Goal: Task Accomplishment & Management: Manage account settings

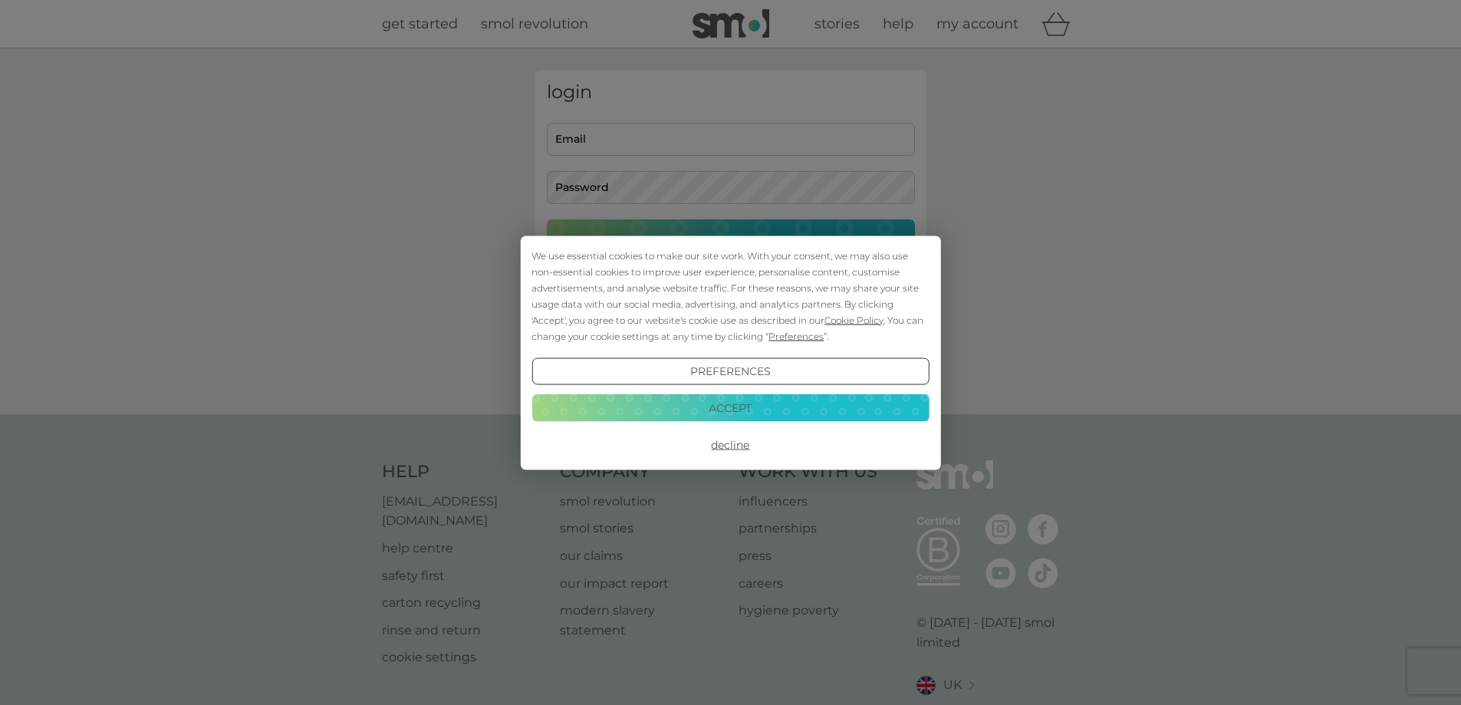
click at [719, 448] on button "Decline" at bounding box center [729, 445] width 397 height 28
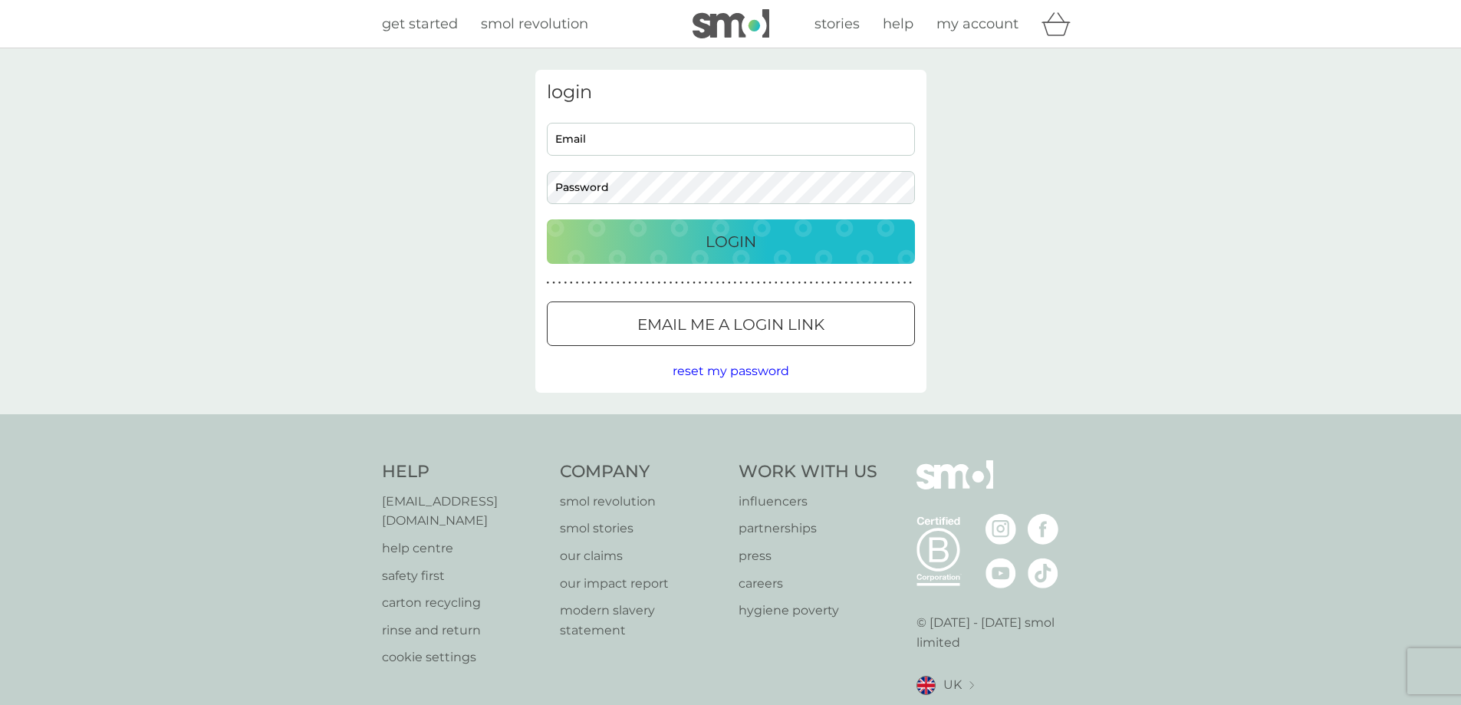
click at [627, 140] on input "Email" at bounding box center [731, 139] width 368 height 33
type input "R"
type input "[PERSON_NAME][EMAIL_ADDRESS][DOMAIN_NAME]"
click at [547, 219] on button "Login" at bounding box center [731, 241] width 368 height 44
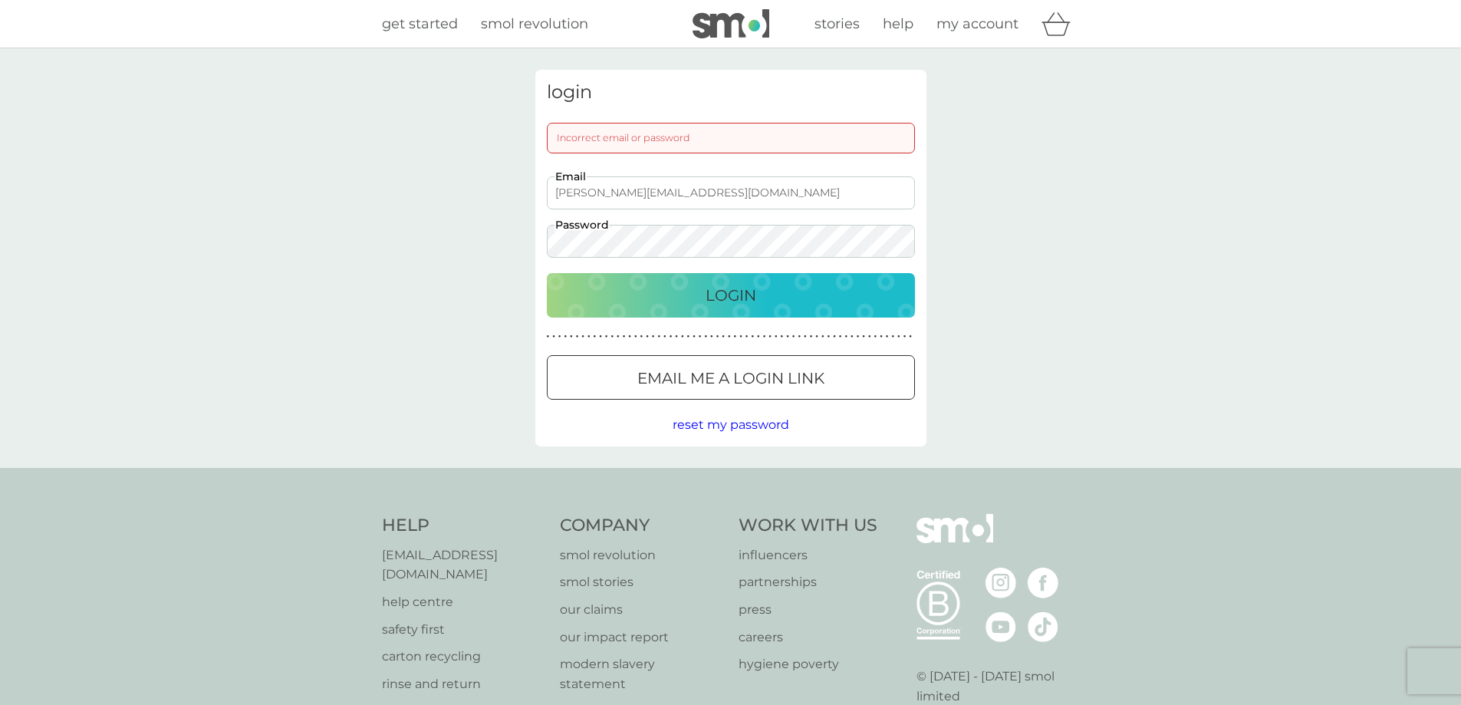
click at [467, 247] on div "login Incorrect email or password [PERSON_NAME][EMAIL_ADDRESS][DOMAIN_NAME] Ema…" at bounding box center [730, 257] width 1461 height 419
click at [735, 291] on p "Login" at bounding box center [730, 295] width 51 height 25
click at [719, 293] on p "Login" at bounding box center [730, 295] width 51 height 25
click at [716, 381] on div at bounding box center [730, 378] width 55 height 16
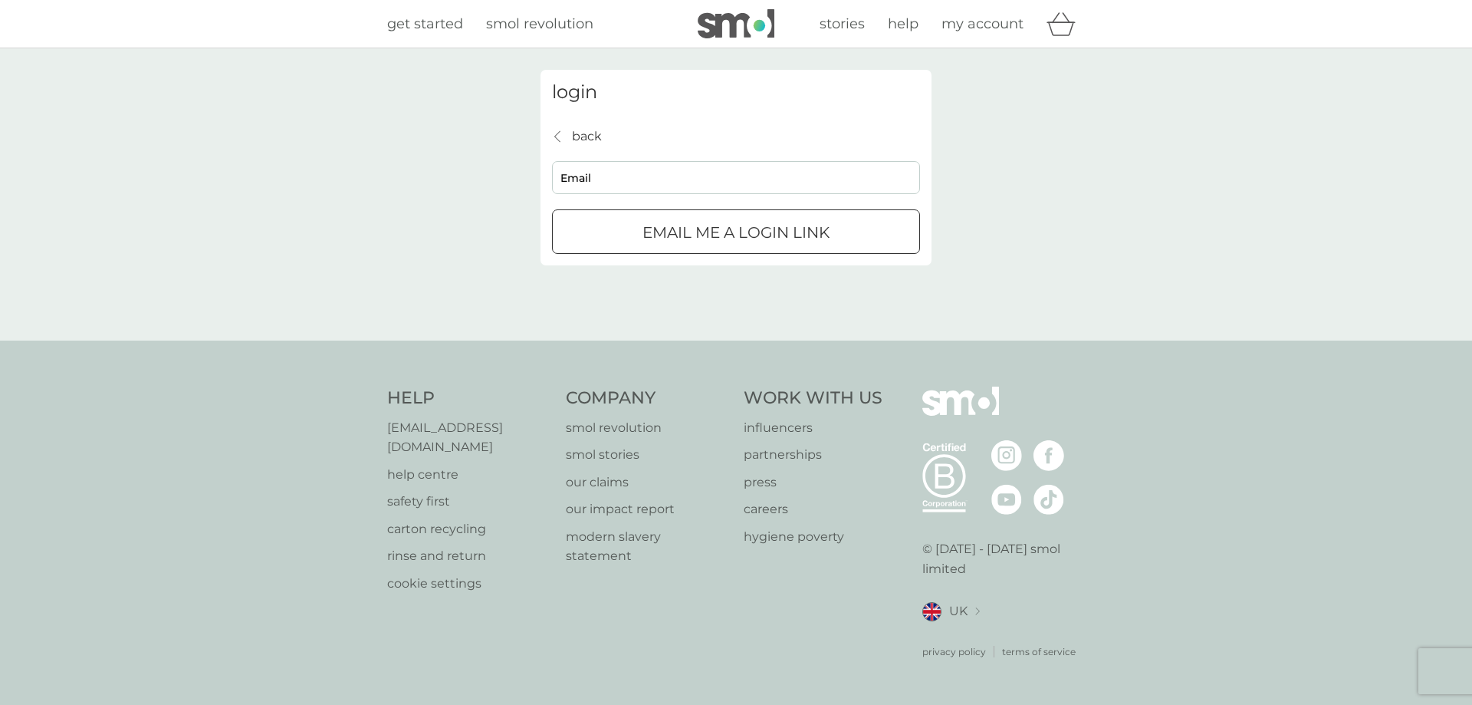
click at [648, 182] on input "Email" at bounding box center [736, 177] width 368 height 33
type input "[PERSON_NAME][EMAIL_ADDRESS][DOMAIN_NAME]"
click at [675, 250] on button "Email me a login link" at bounding box center [736, 231] width 368 height 44
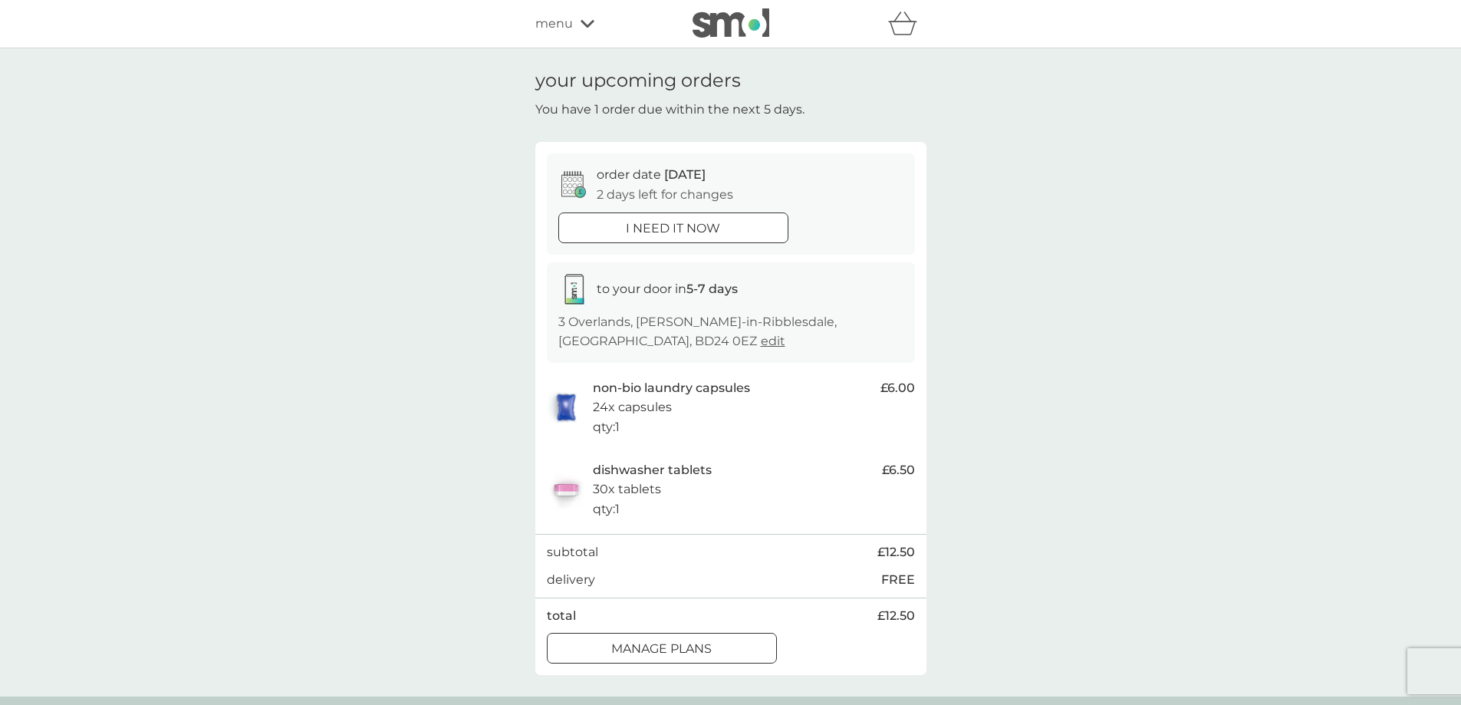
click at [1017, 301] on div "your upcoming orders You have 1 order due within the next 5 days. order date 12…" at bounding box center [730, 372] width 1461 height 648
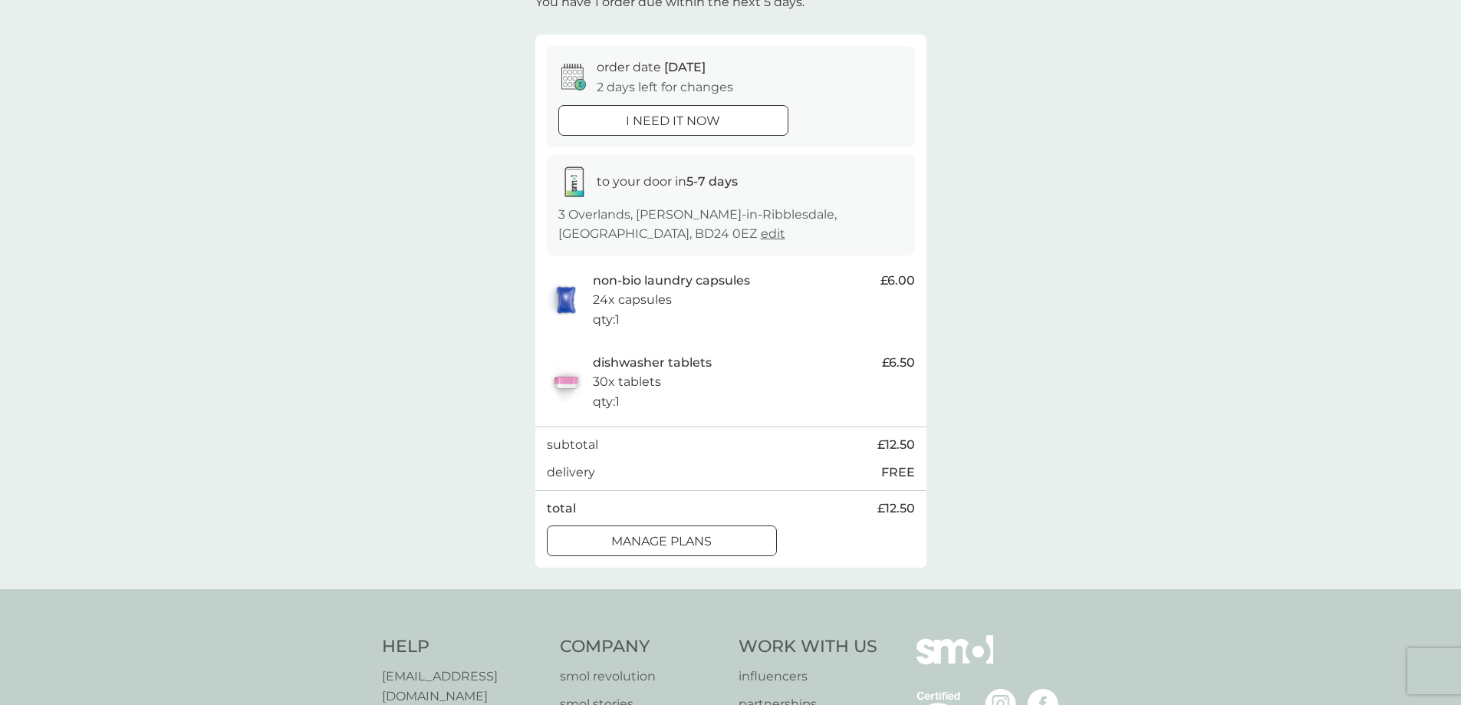
scroll to position [153, 0]
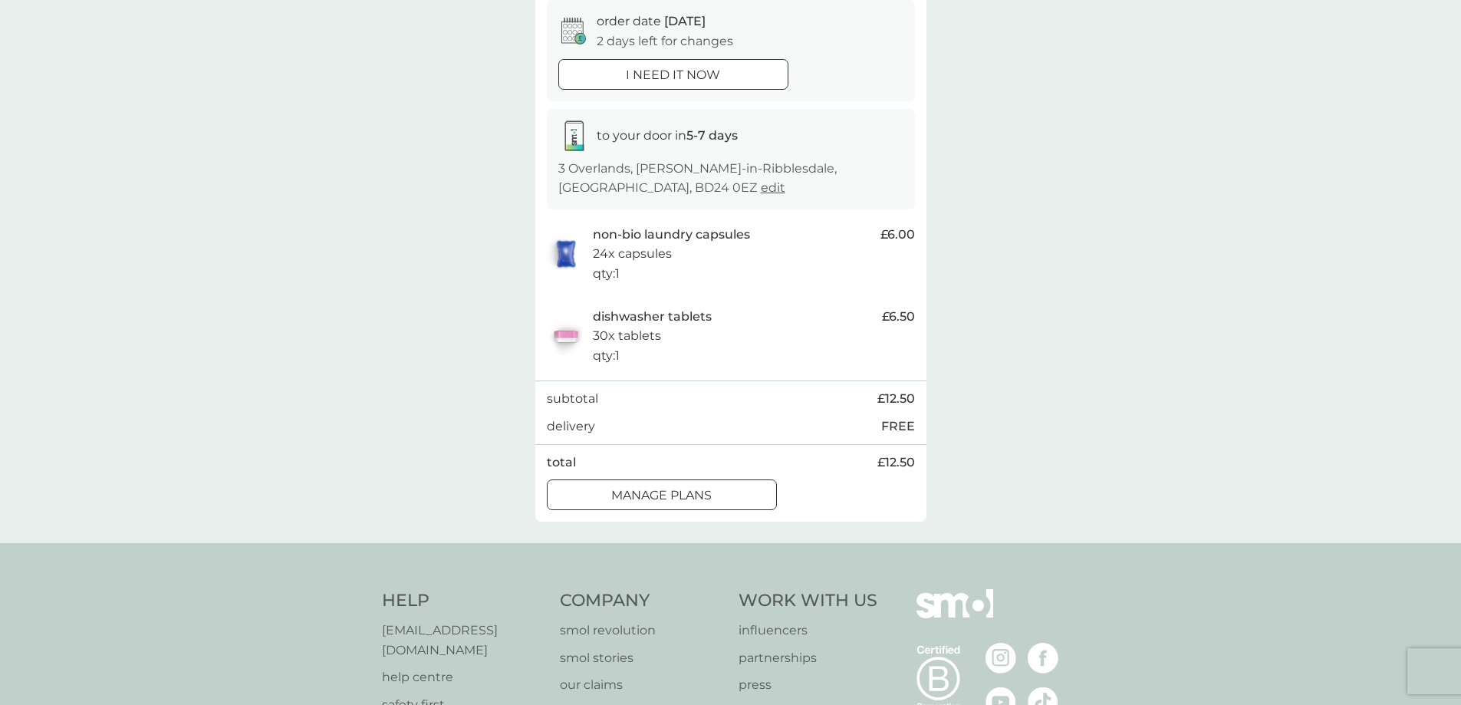
click at [676, 504] on p "manage plans" at bounding box center [661, 495] width 100 height 20
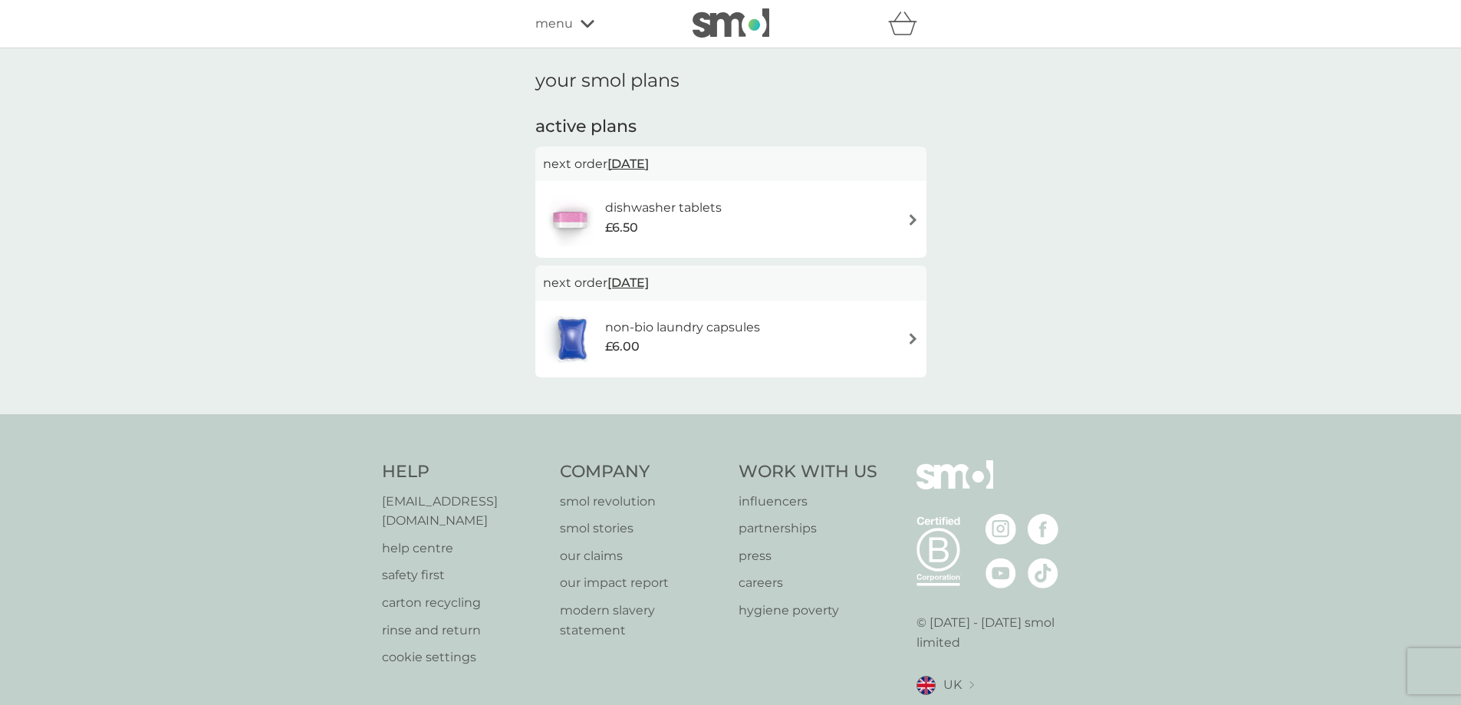
click at [827, 194] on div "dishwasher tablets £6.50" at bounding box center [731, 219] width 376 height 54
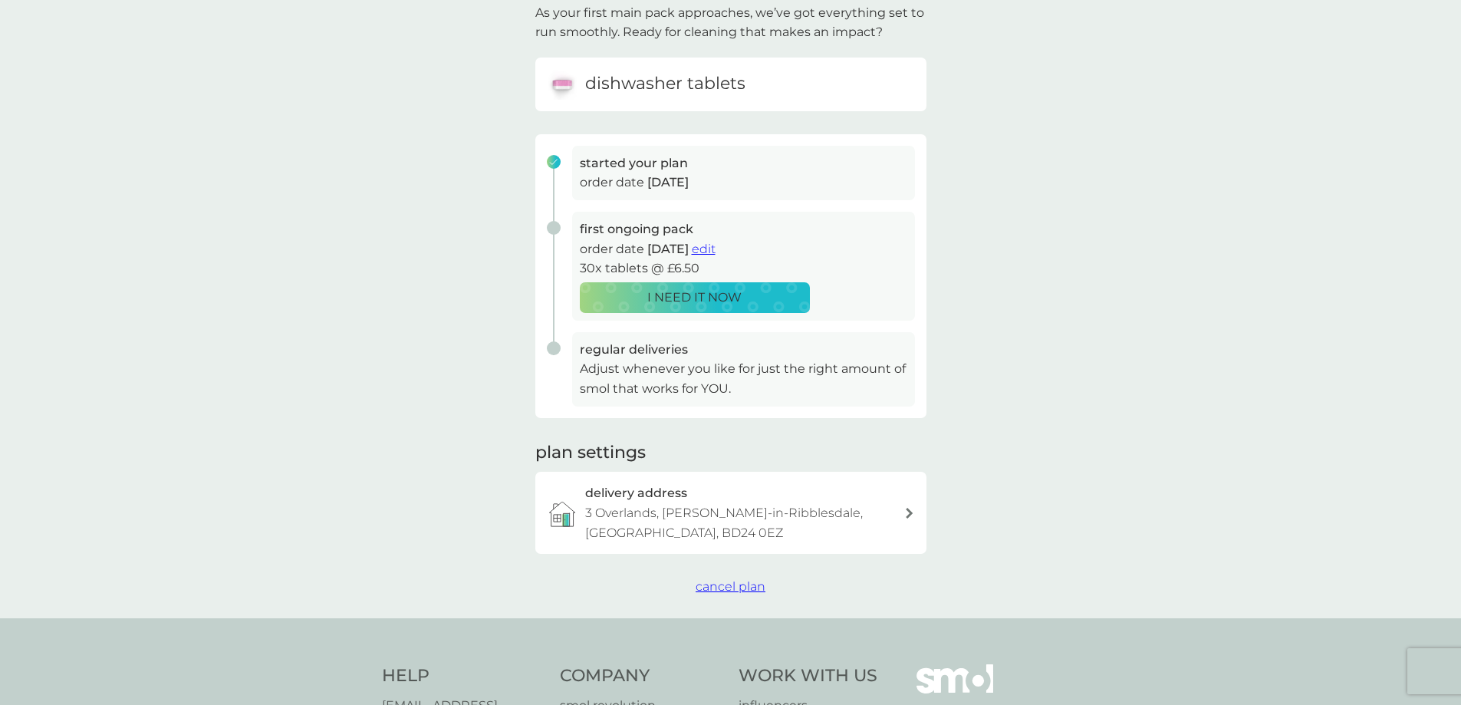
scroll to position [153, 0]
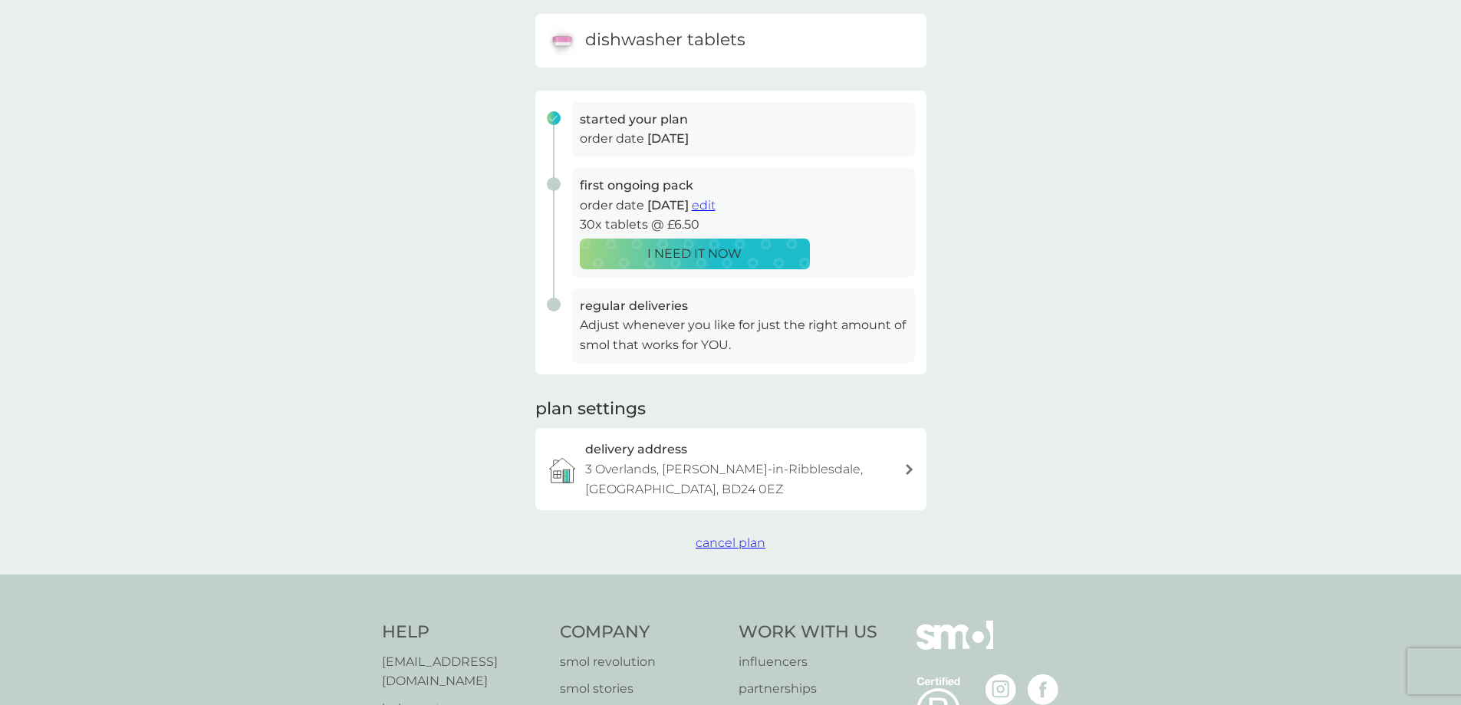
click at [725, 541] on span "cancel plan" at bounding box center [730, 542] width 70 height 15
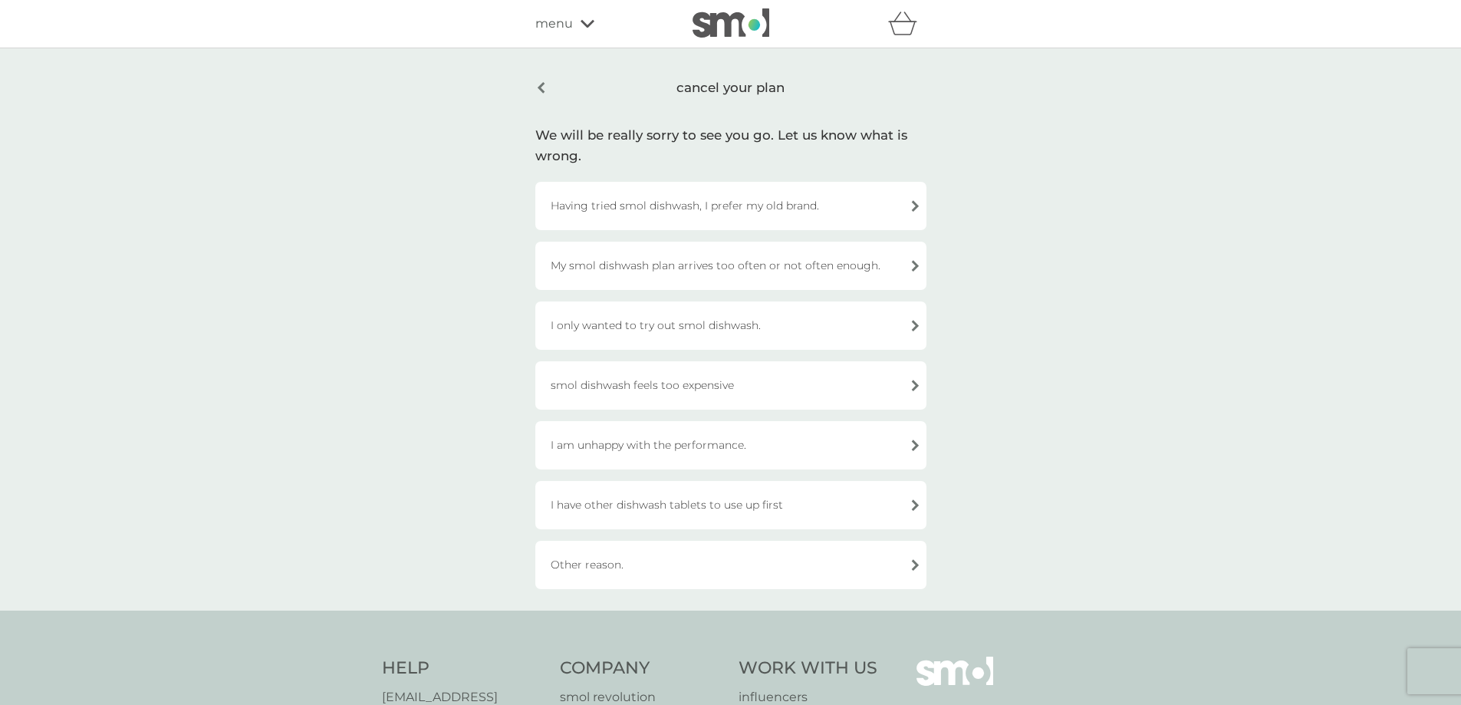
click at [688, 317] on div "I only wanted to try out smol dishwash." at bounding box center [730, 325] width 391 height 48
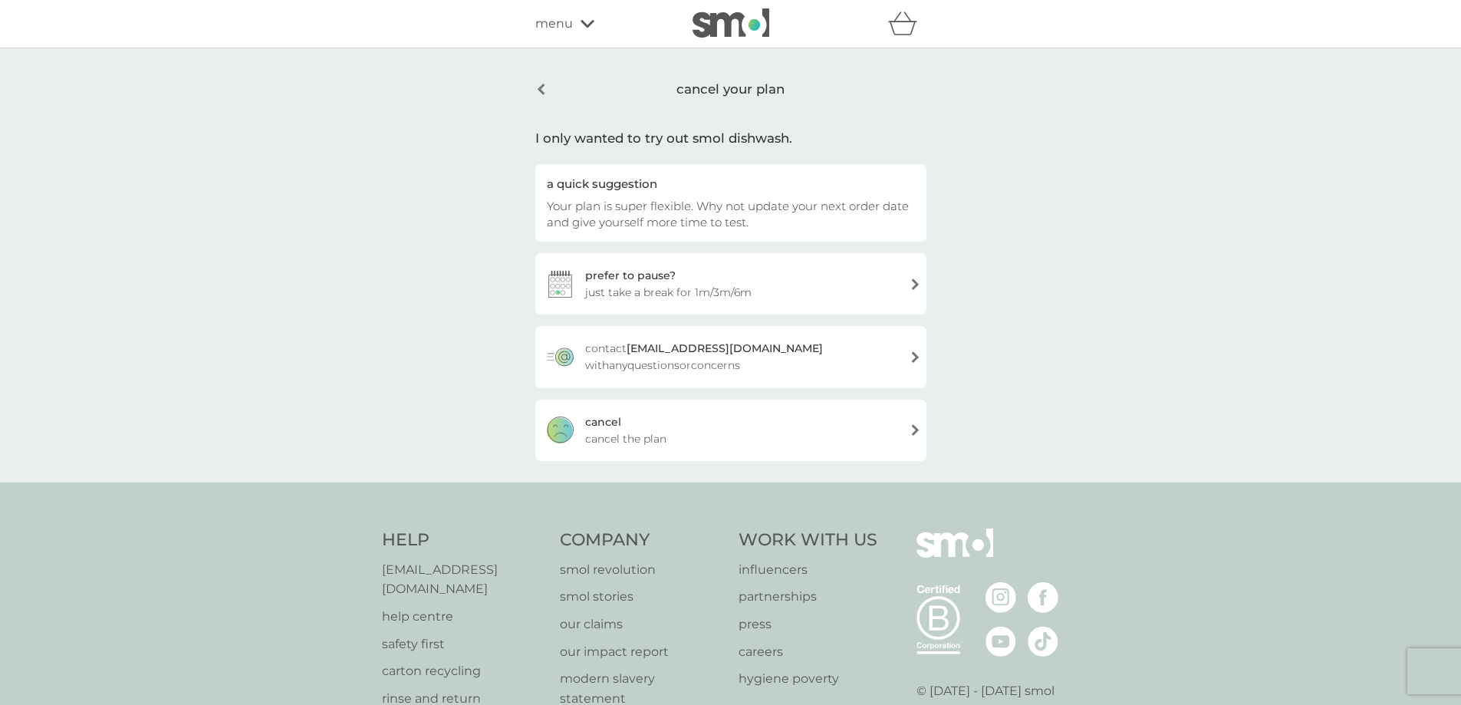
click at [654, 430] on span "cancel the plan" at bounding box center [625, 438] width 81 height 17
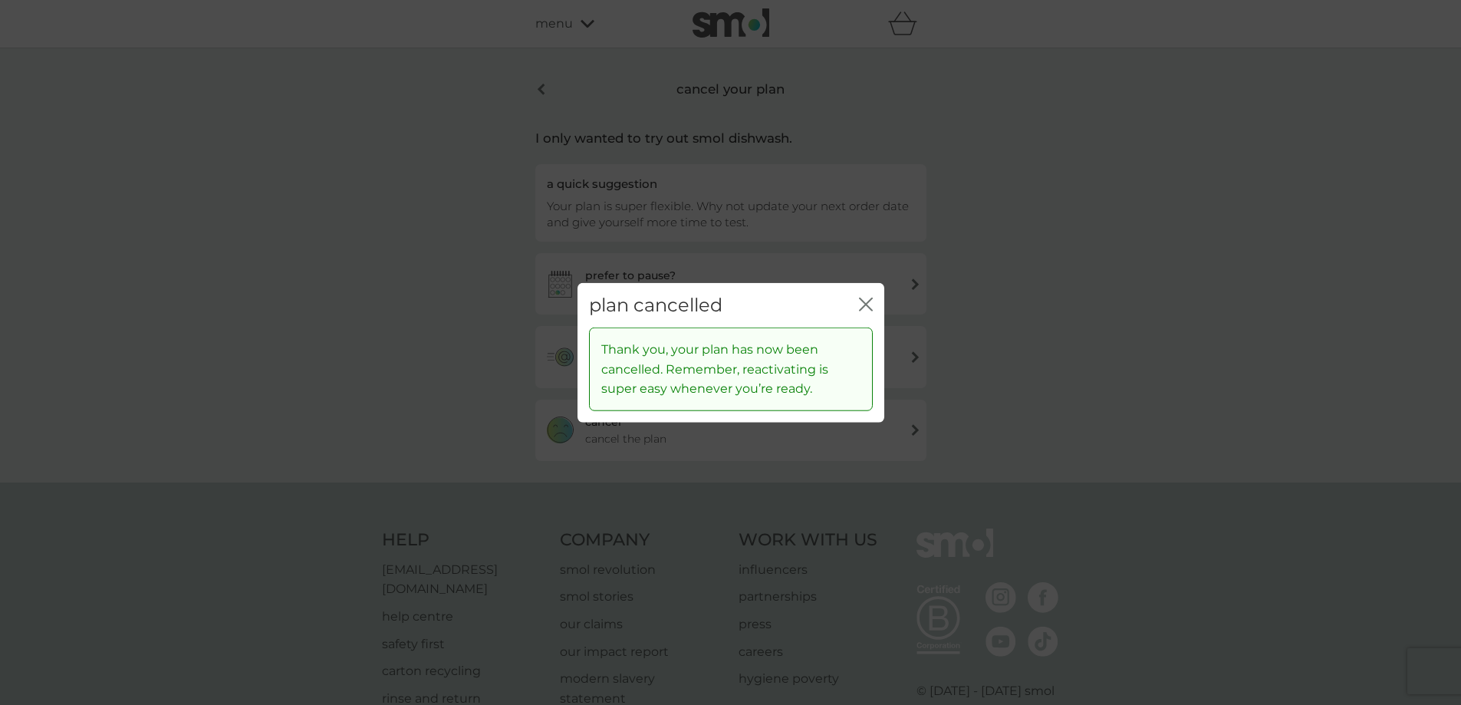
click at [862, 303] on icon "close" at bounding box center [866, 304] width 14 height 14
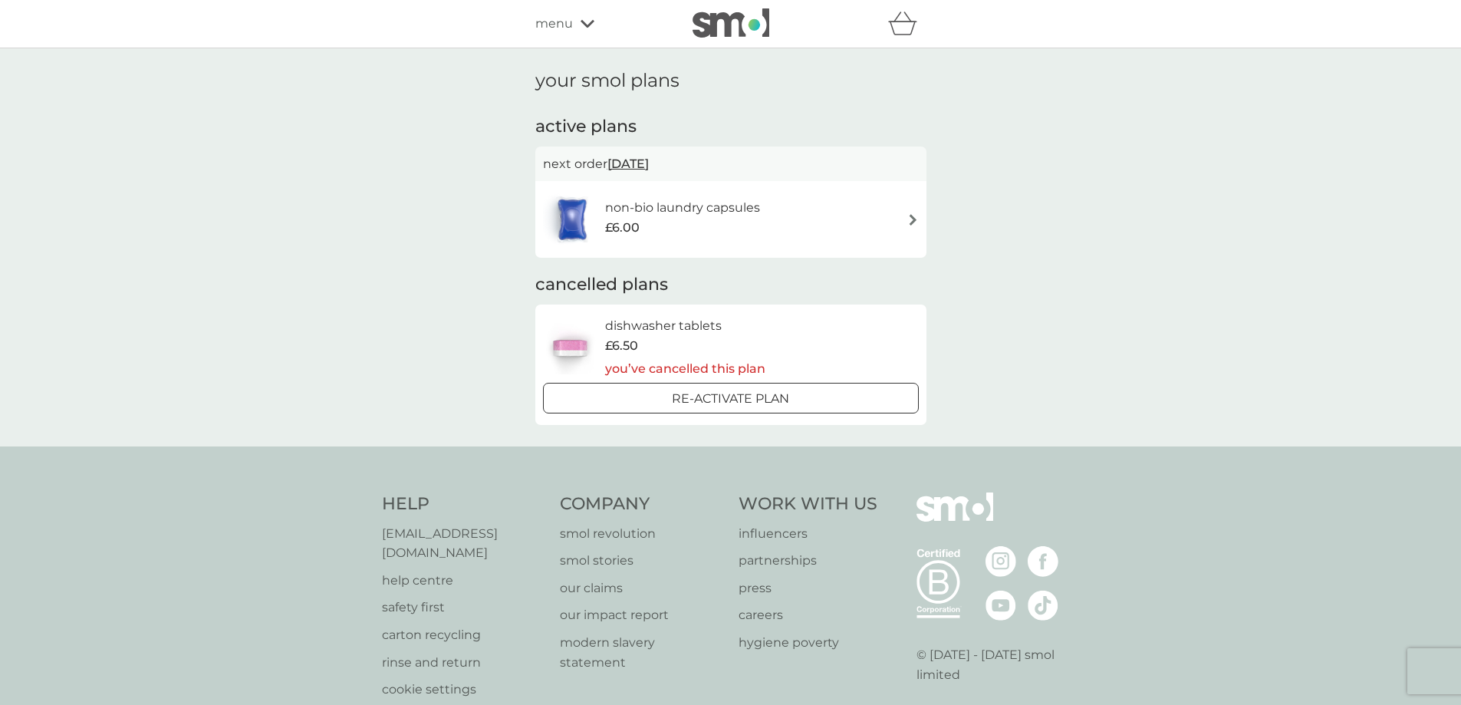
click at [789, 208] on div "non-bio laundry capsules £6.00" at bounding box center [731, 219] width 376 height 54
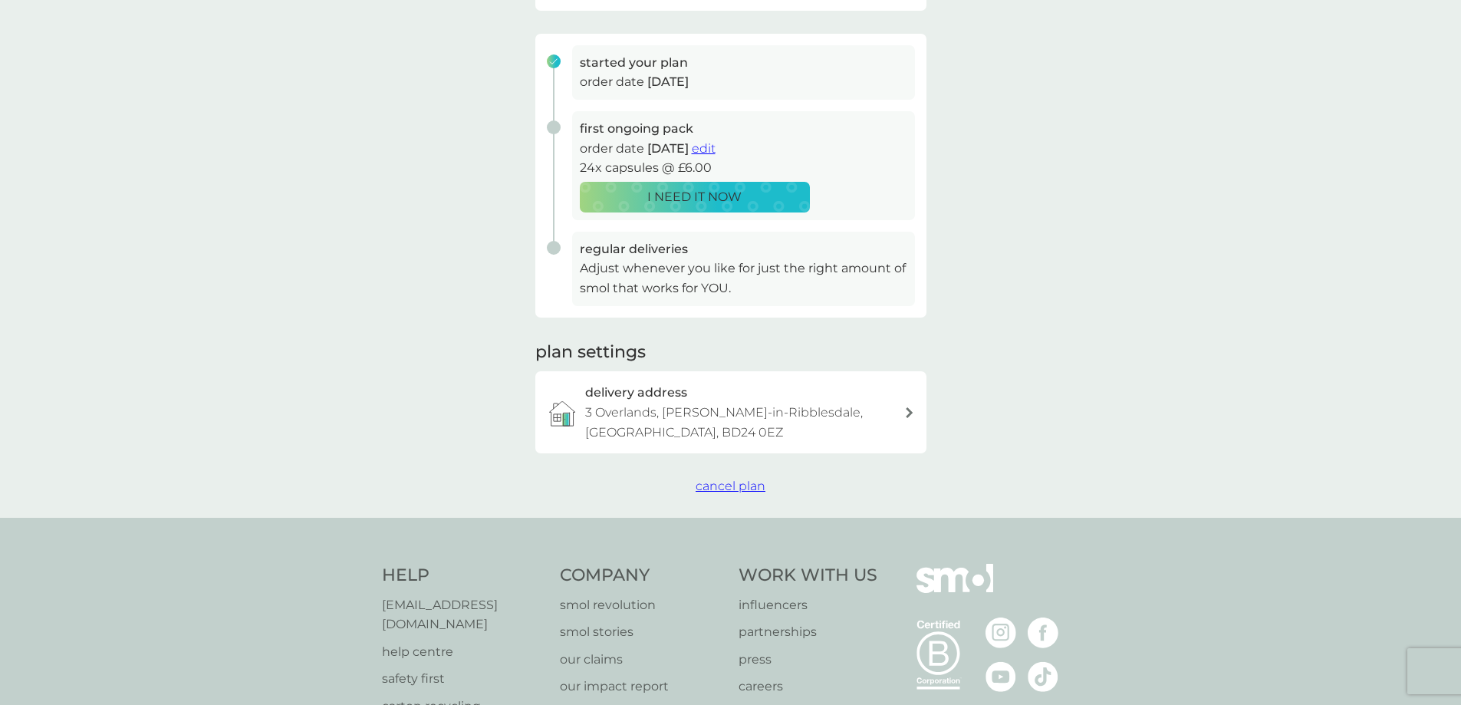
scroll to position [230, 0]
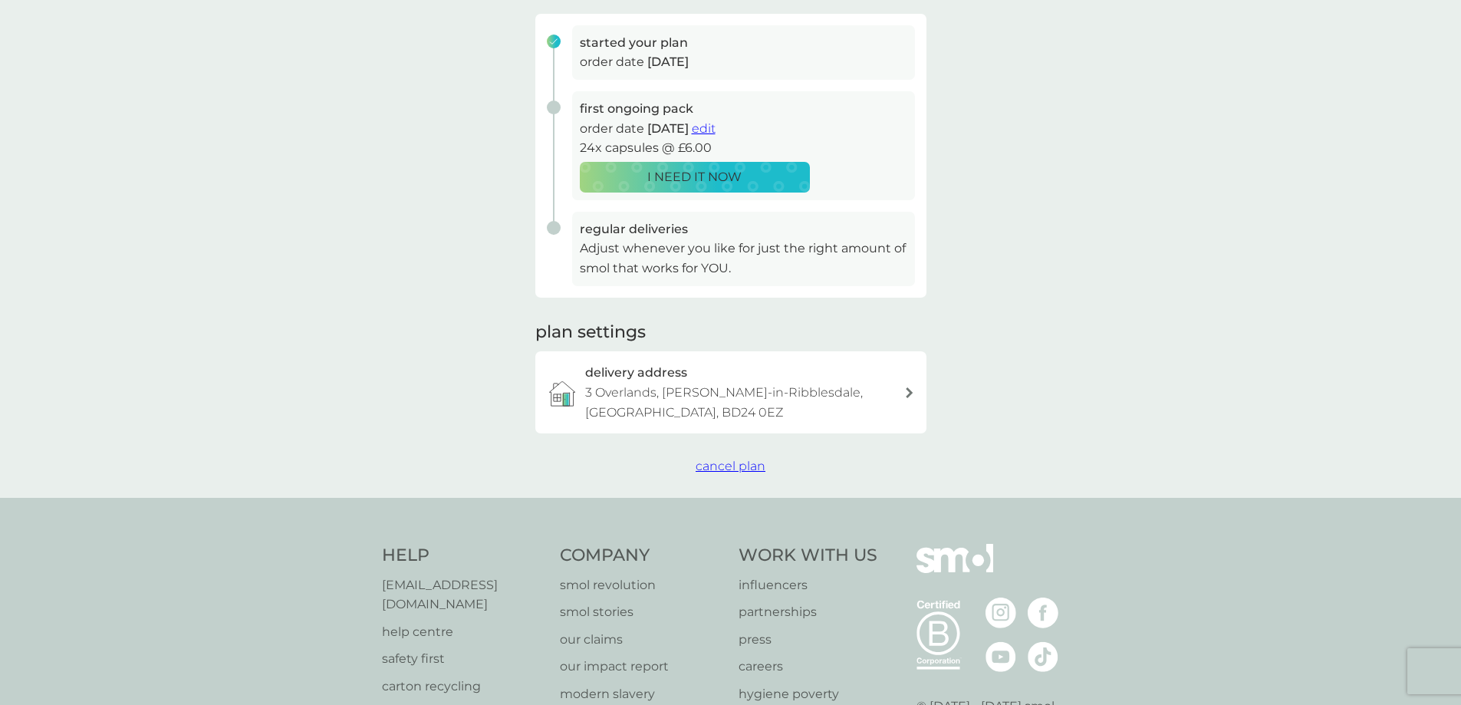
click at [732, 460] on span "cancel plan" at bounding box center [730, 465] width 70 height 15
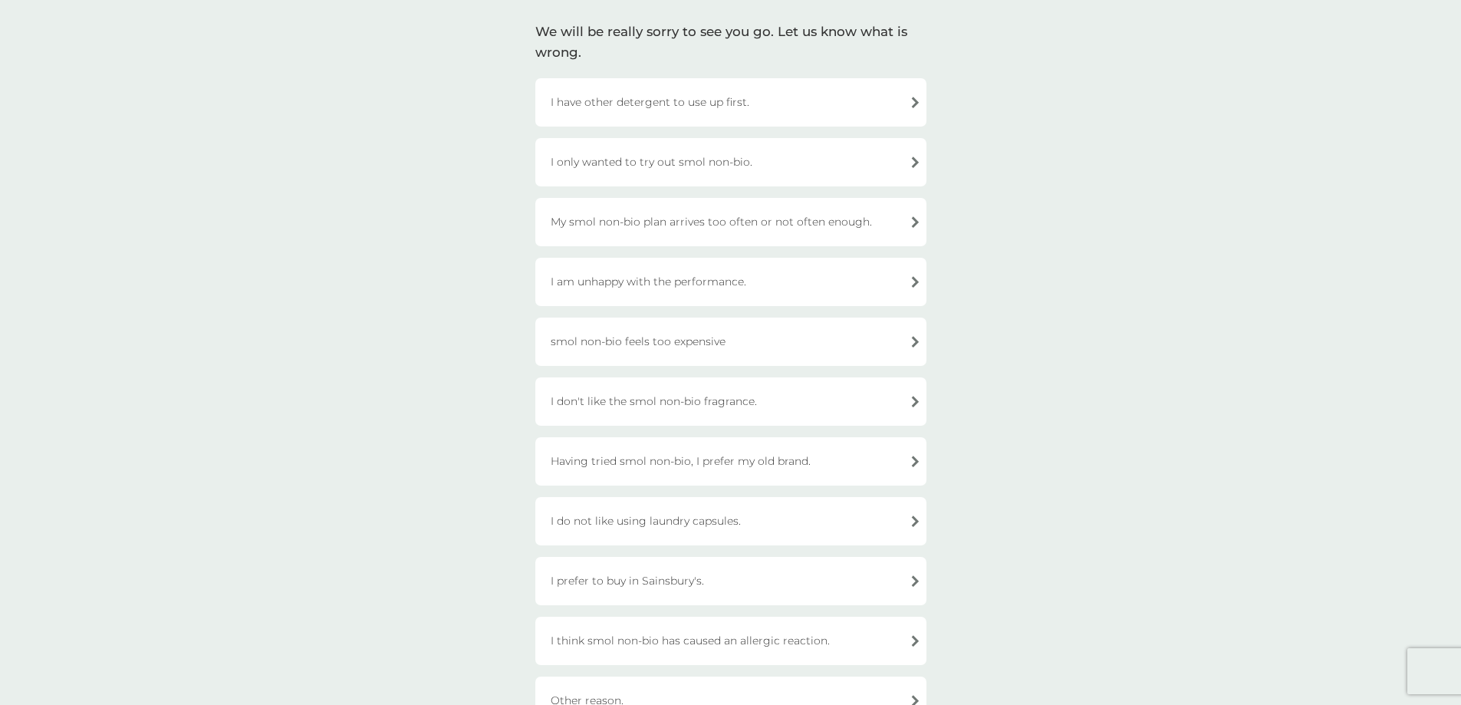
scroll to position [77, 0]
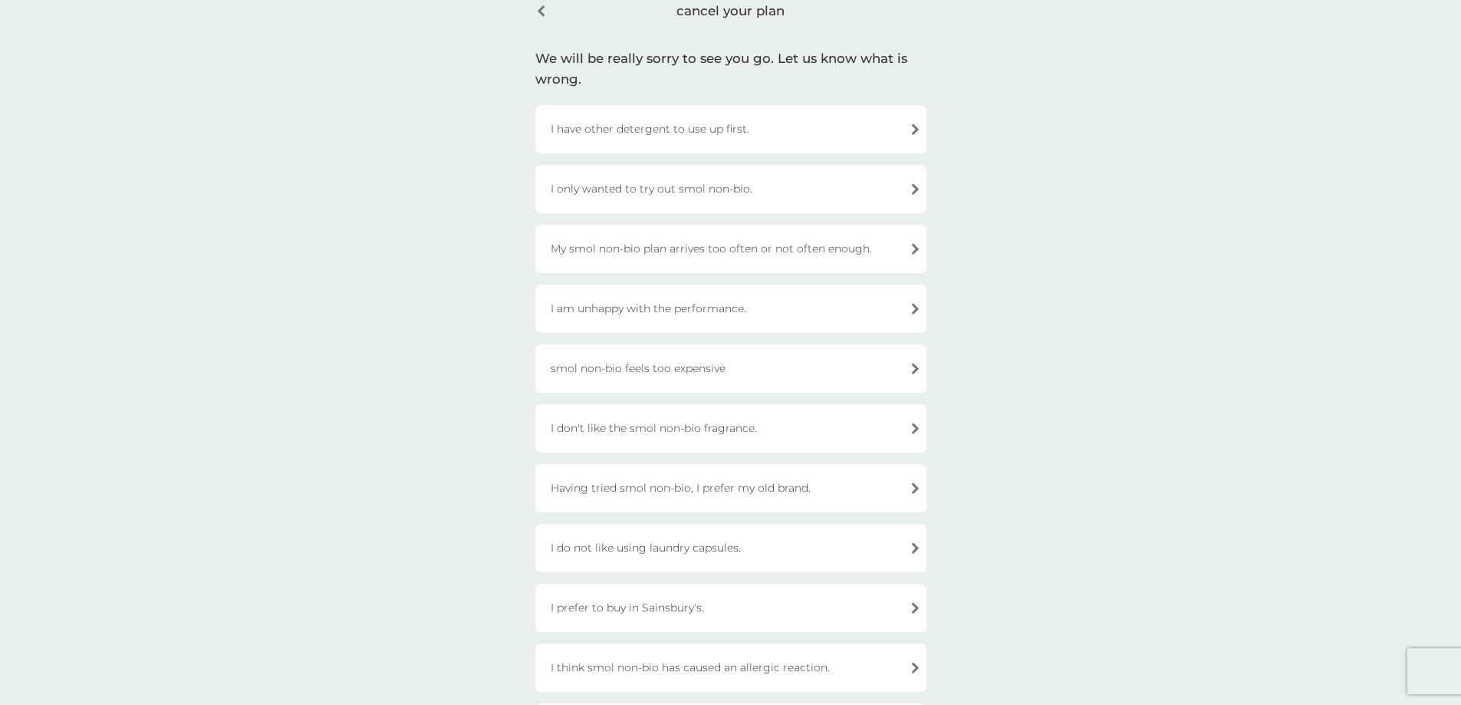
click at [646, 306] on div "I am unhappy with the performance." at bounding box center [730, 308] width 391 height 48
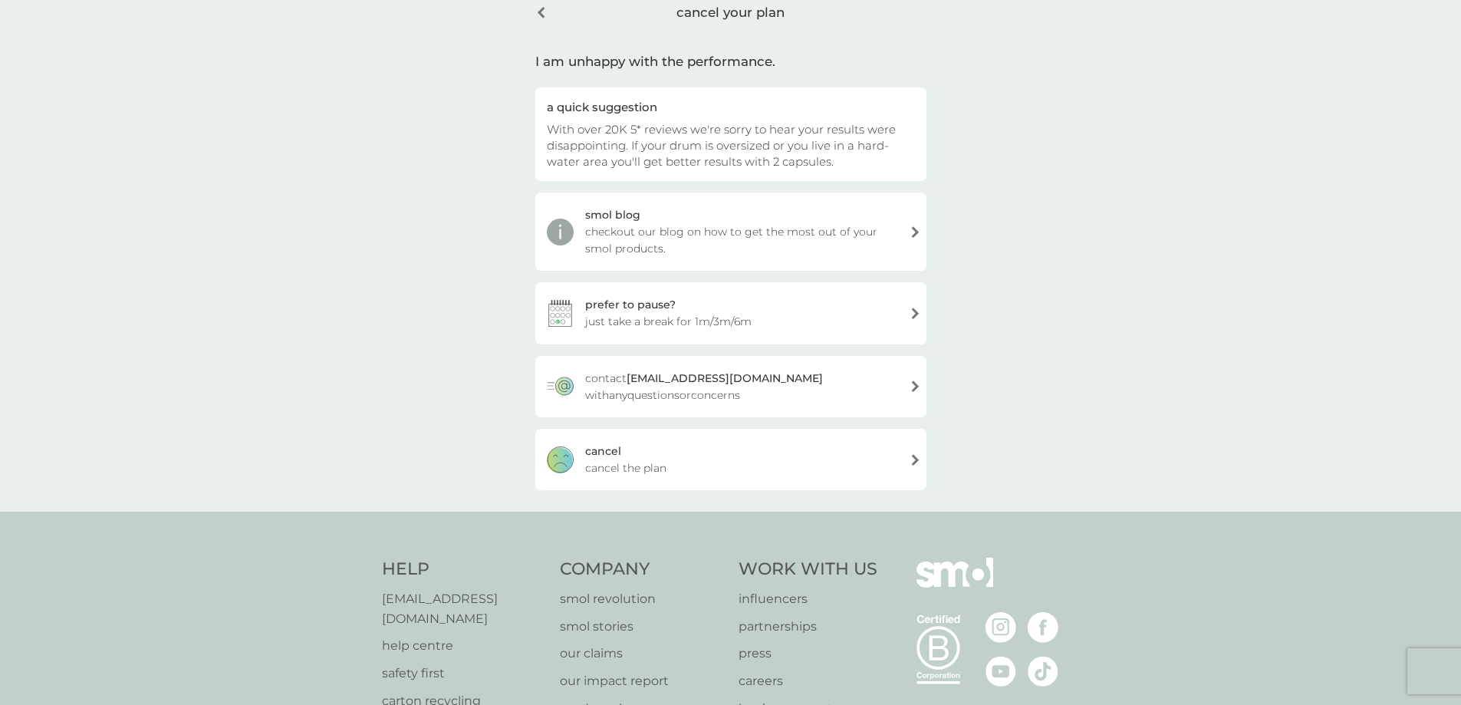
click at [683, 464] on div "cancel cancel the plan" at bounding box center [730, 459] width 391 height 61
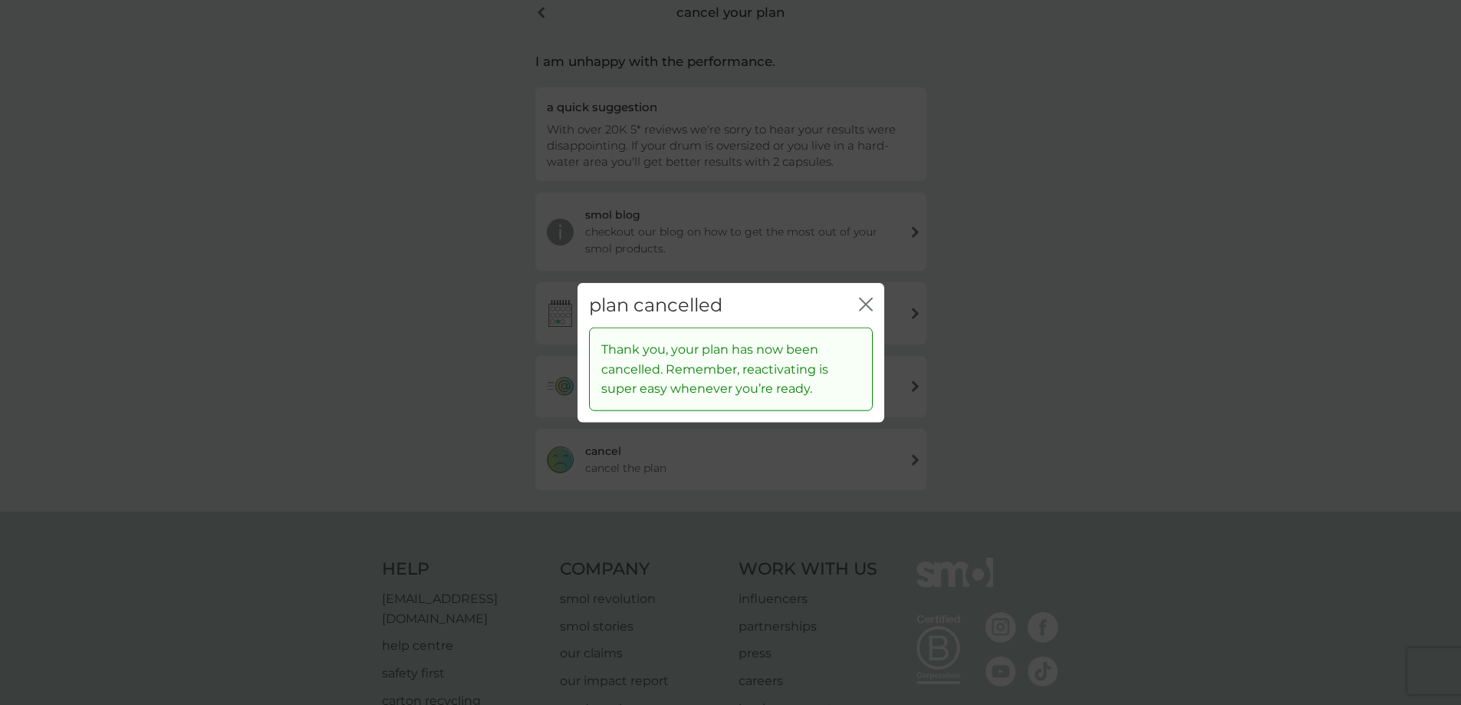
drag, startPoint x: 866, startPoint y: 301, endPoint x: 658, endPoint y: 528, distance: 308.8
click at [866, 301] on icon "close" at bounding box center [866, 304] width 14 height 14
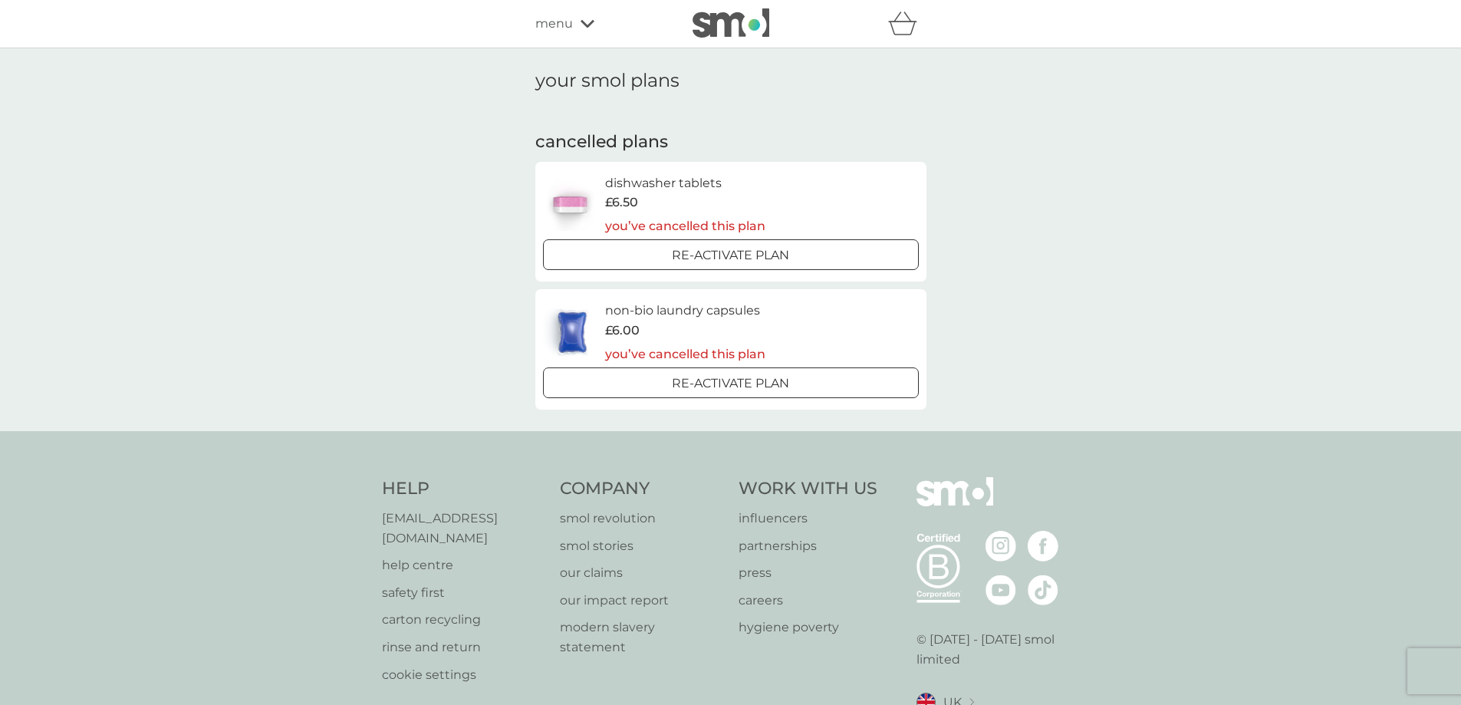
click at [592, 21] on icon at bounding box center [587, 24] width 14 height 8
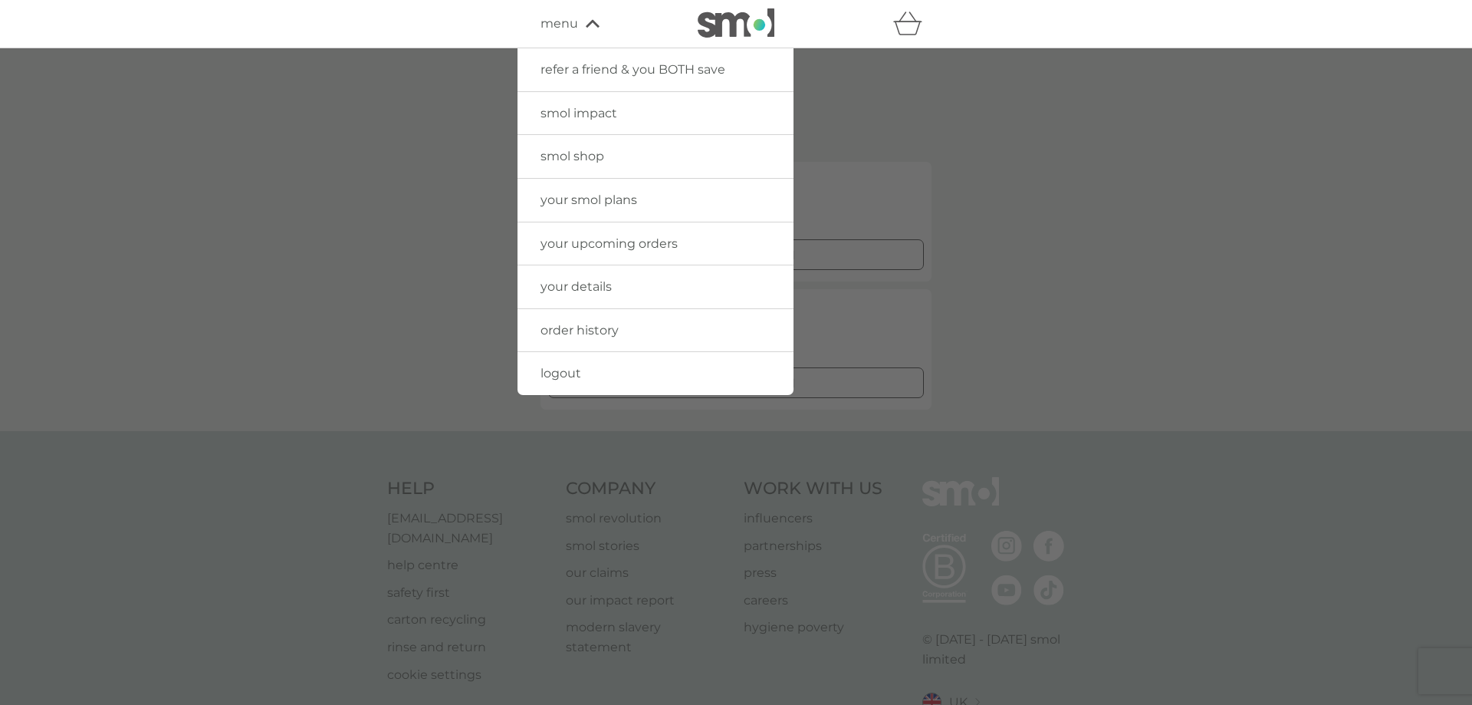
click at [571, 288] on span "your details" at bounding box center [576, 286] width 71 height 15
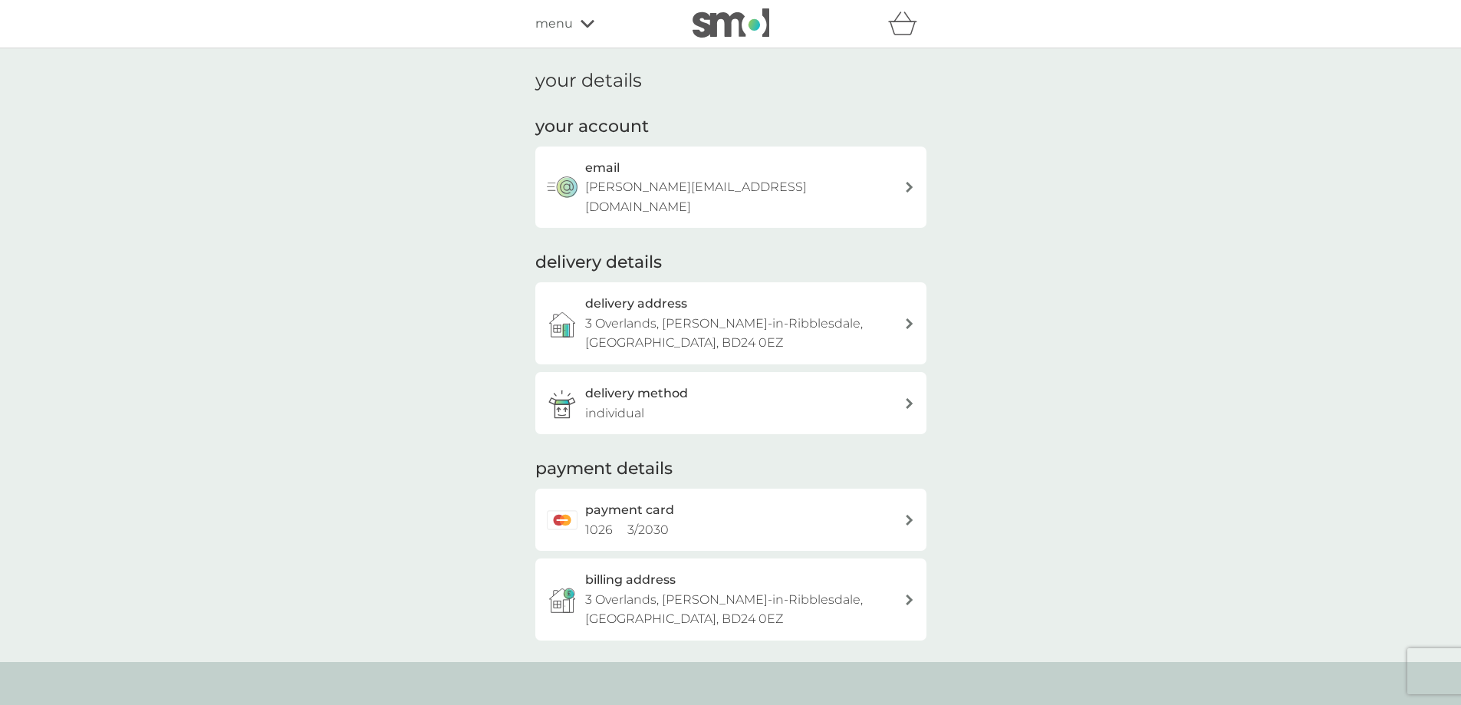
click at [573, 23] on div "menu" at bounding box center [600, 24] width 130 height 20
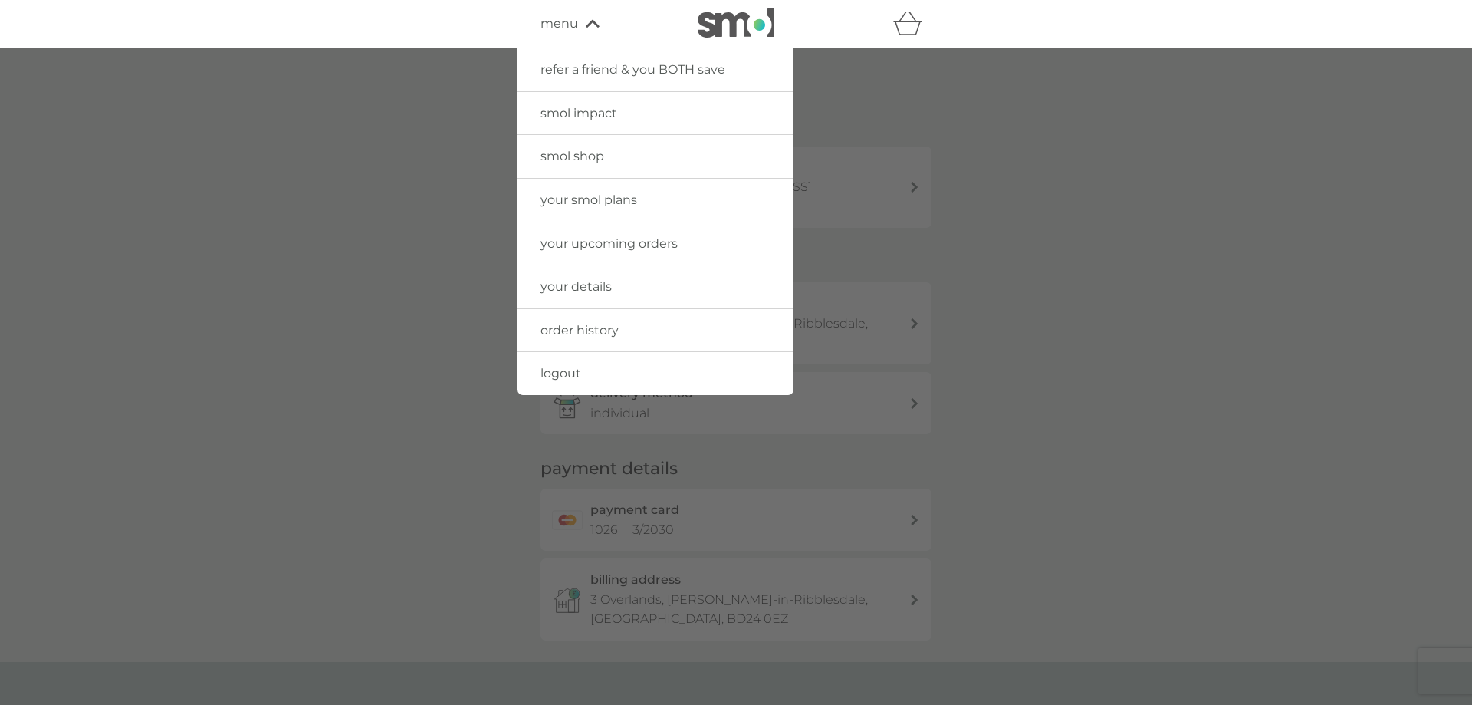
click at [594, 198] on span "your smol plans" at bounding box center [589, 199] width 97 height 15
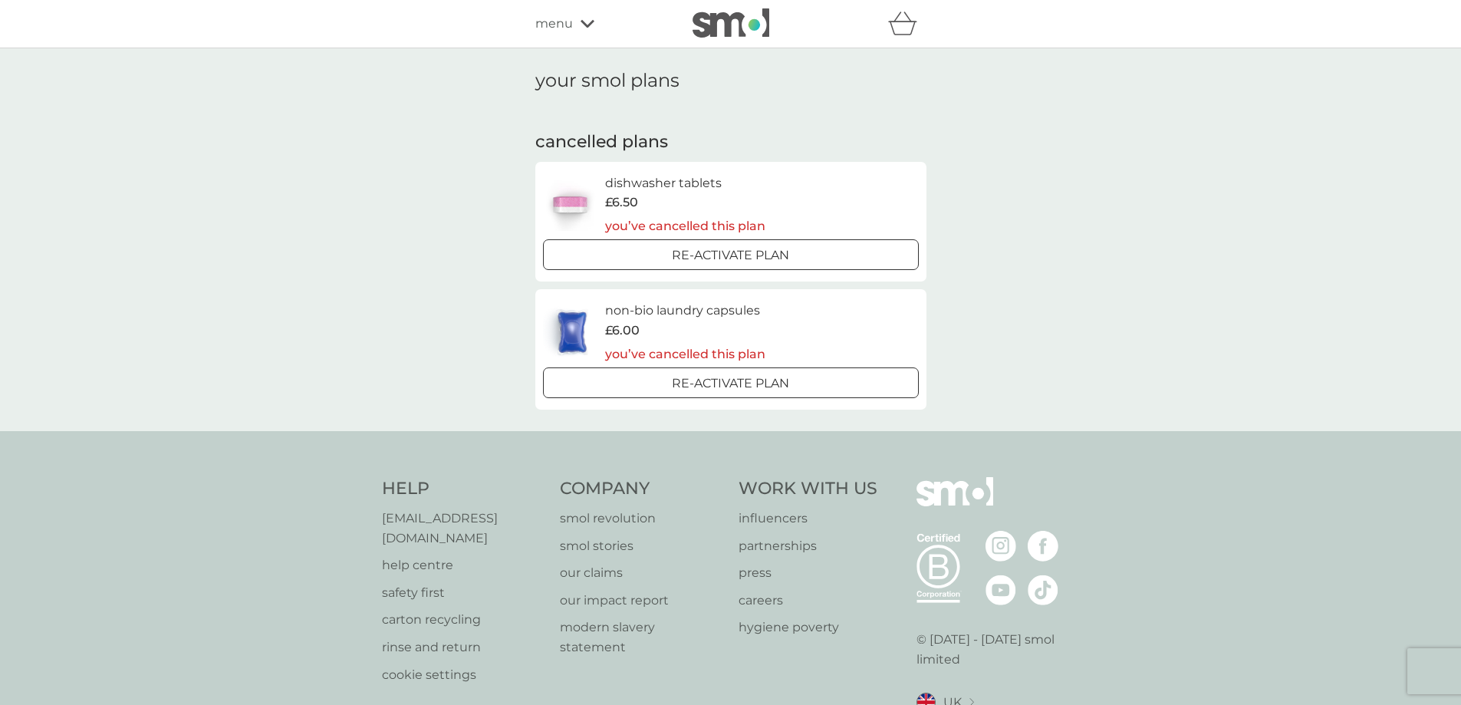
click at [590, 28] on icon at bounding box center [587, 23] width 14 height 9
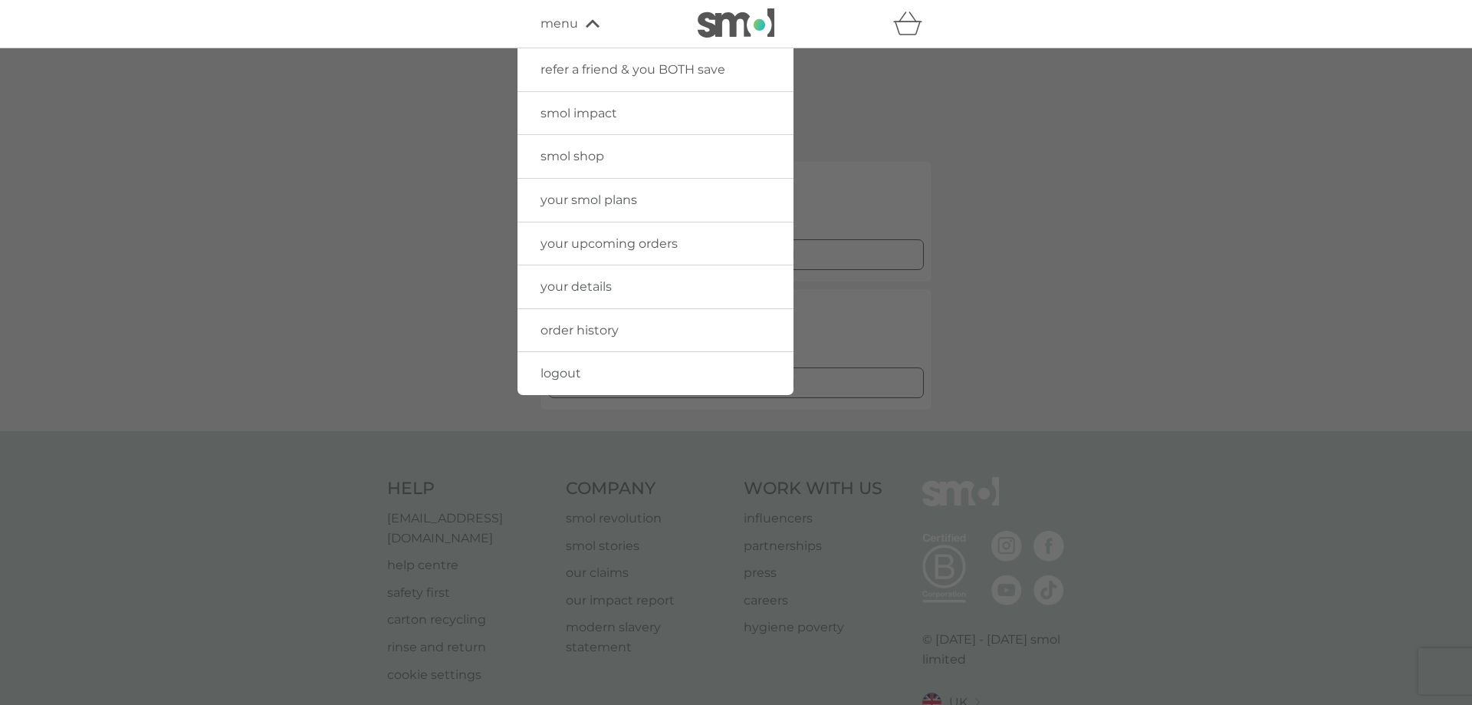
click at [593, 242] on span "your upcoming orders" at bounding box center [609, 243] width 137 height 15
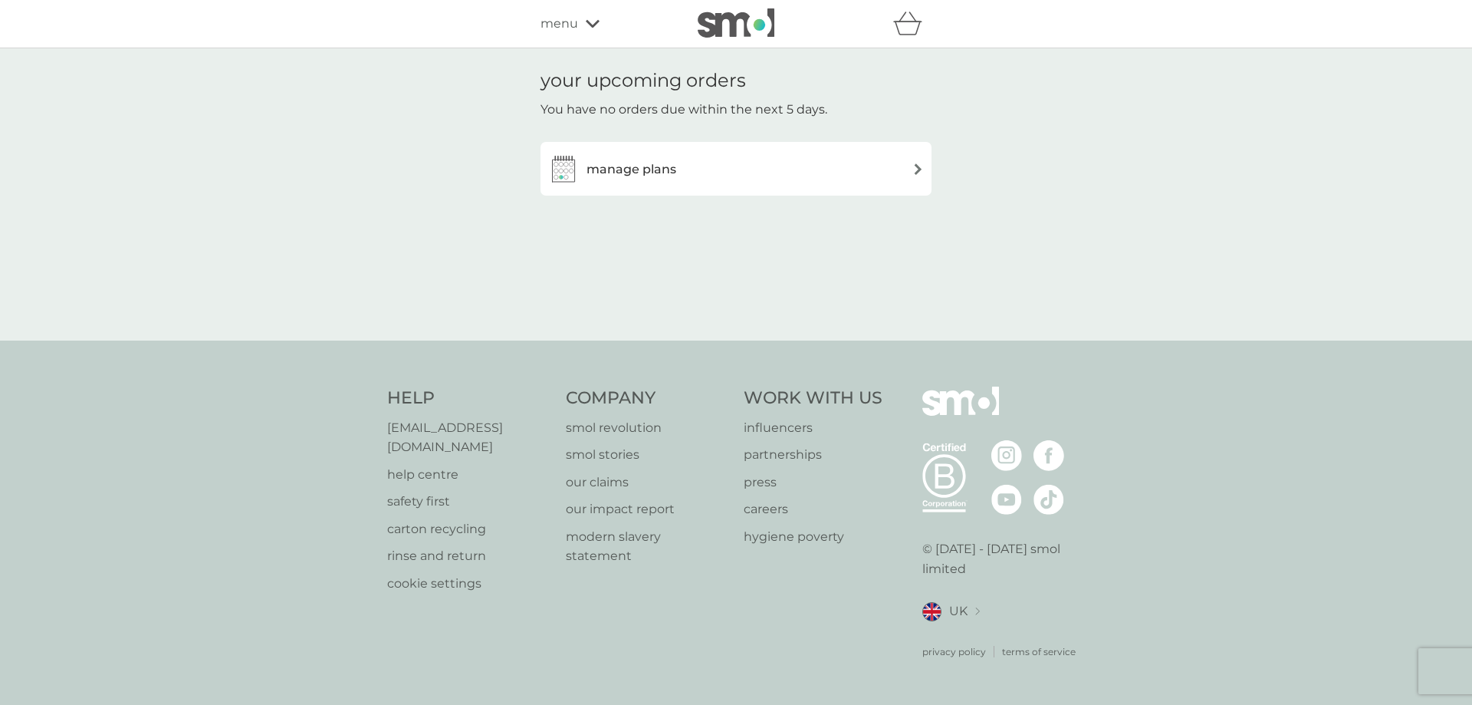
click at [654, 163] on h3 "manage plans" at bounding box center [632, 169] width 90 height 20
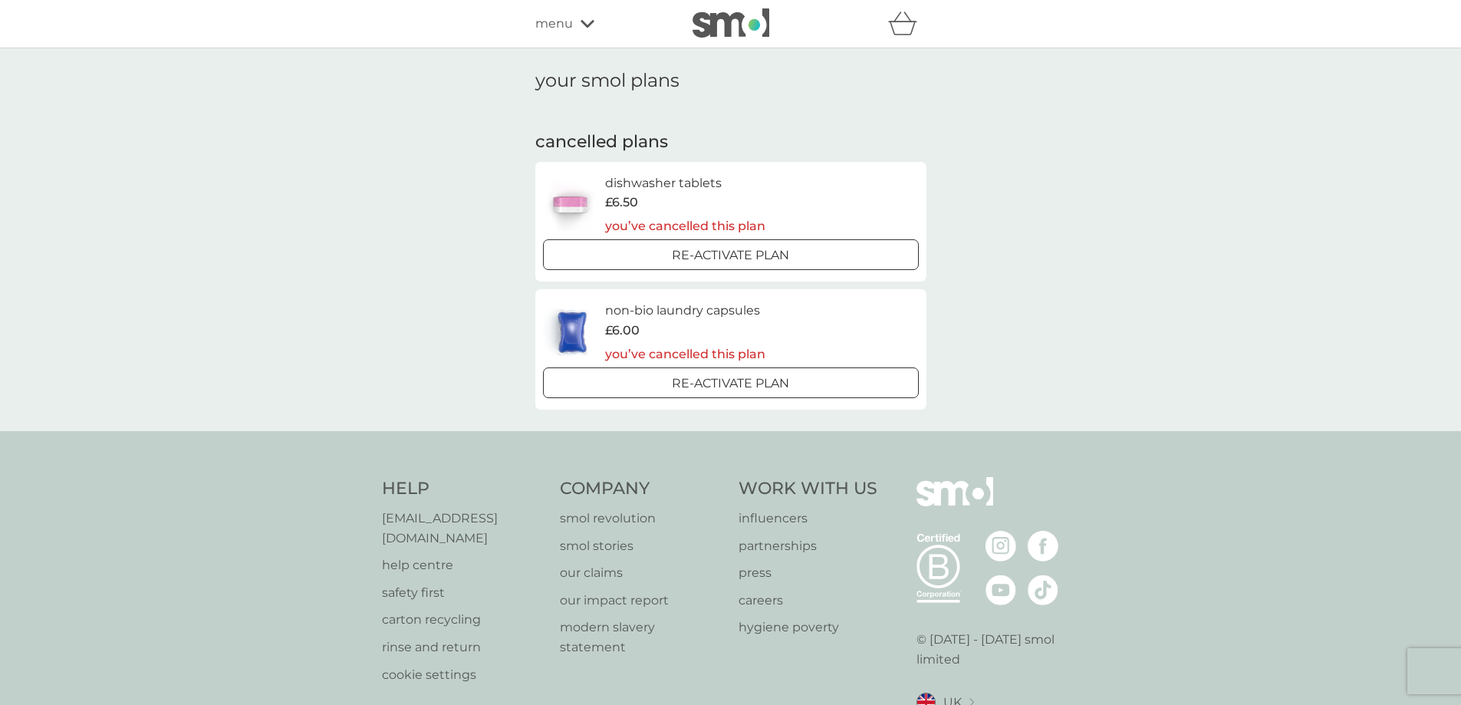
click at [587, 18] on div "menu" at bounding box center [600, 24] width 130 height 20
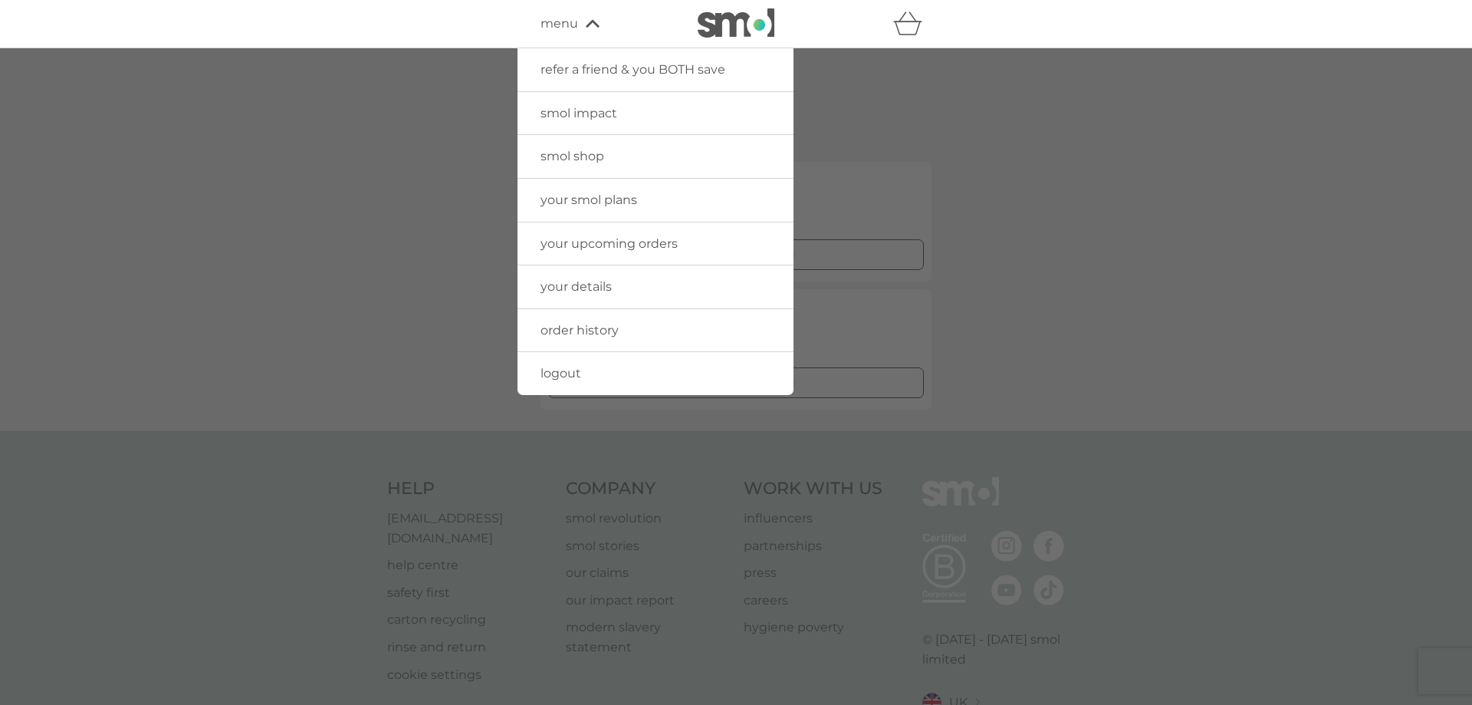
click at [613, 372] on link "logout" at bounding box center [656, 373] width 276 height 43
